Goal: Task Accomplishment & Management: Complete application form

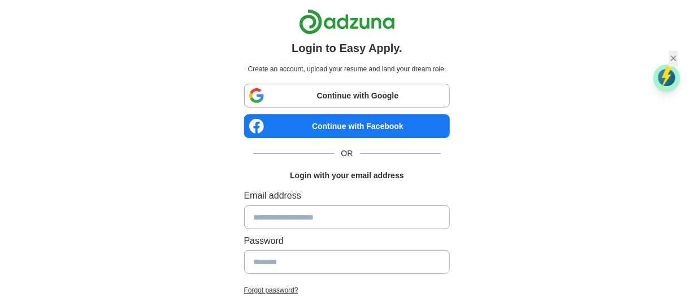
click at [320, 96] on link "Continue with Google" at bounding box center [347, 96] width 206 height 24
click at [382, 98] on link "Continue with Google" at bounding box center [347, 96] width 206 height 24
